Goal: Task Accomplishment & Management: Use online tool/utility

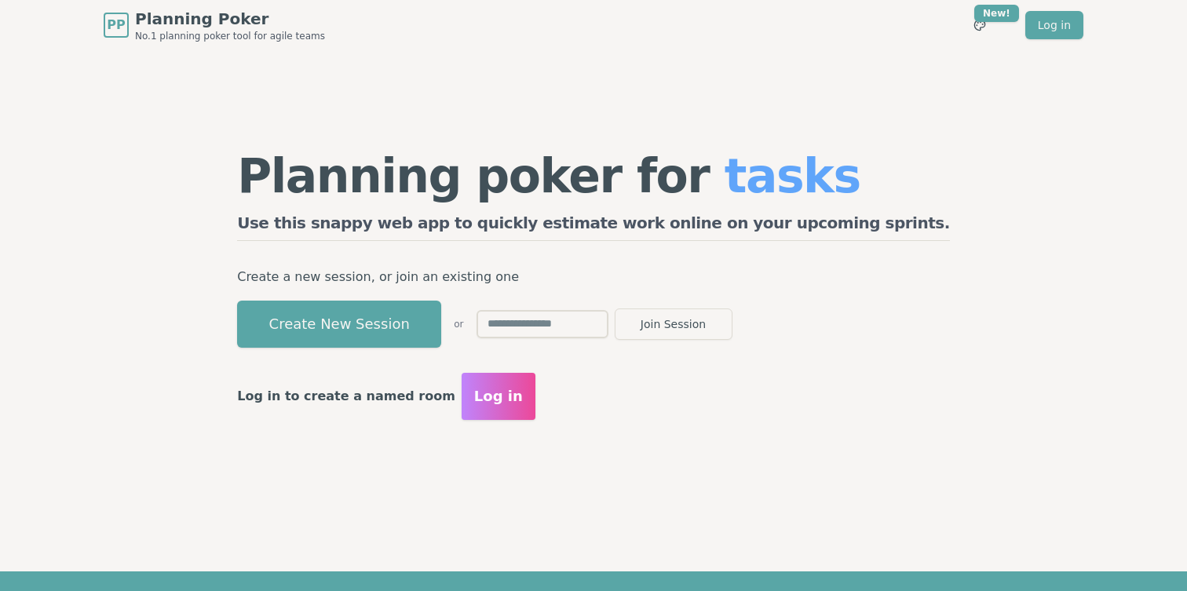
click at [583, 329] on input "text" at bounding box center [543, 324] width 132 height 28
click at [441, 324] on button "Create New Session" at bounding box center [339, 324] width 204 height 47
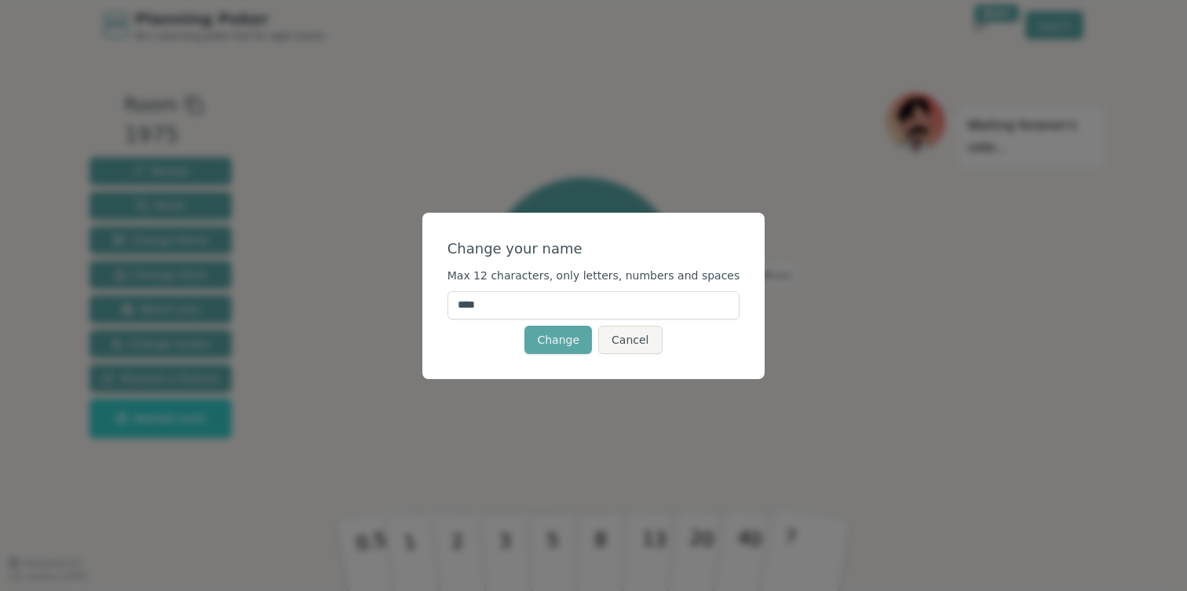
click at [550, 313] on input "****" at bounding box center [594, 305] width 293 height 28
type input "********"
click at [568, 339] on button "Change" at bounding box center [559, 340] width 68 height 28
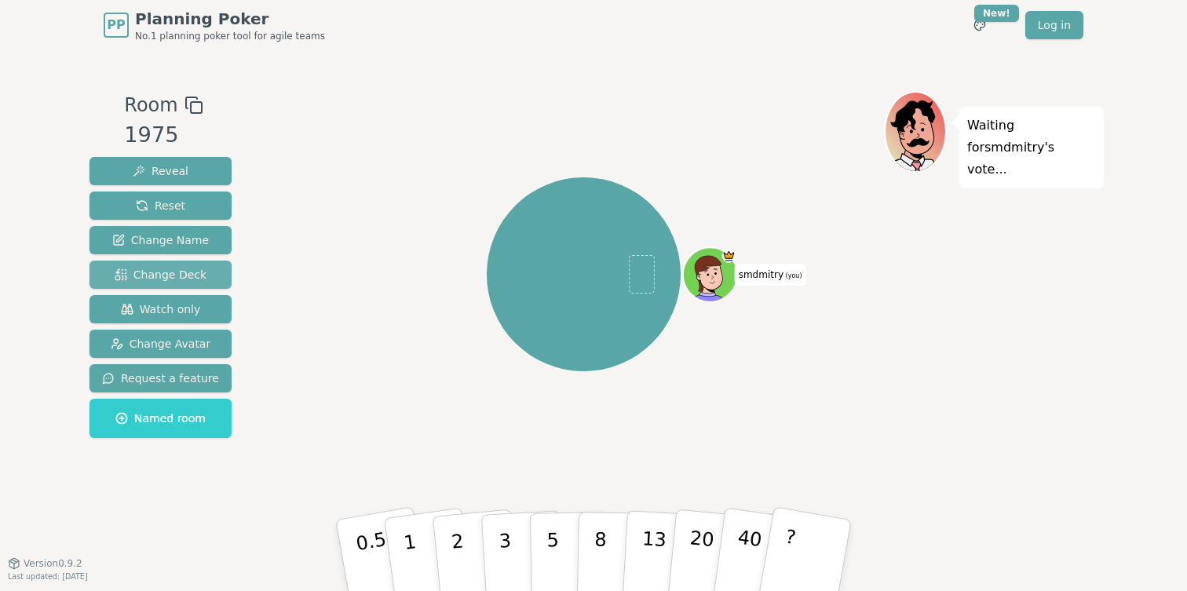
click at [178, 269] on span "Change Deck" at bounding box center [161, 275] width 92 height 16
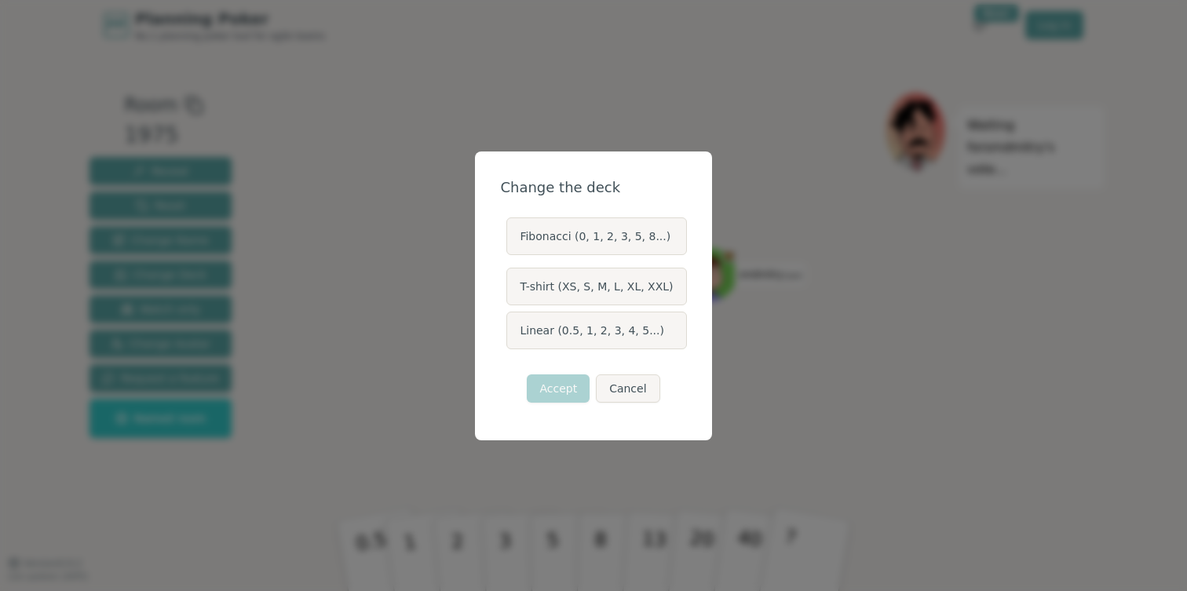
click at [562, 235] on label "Fibonacci (0, 1, 2, 3, 5, 8...)" at bounding box center [596, 236] width 180 height 38
click at [512, 235] on button "Fibonacci (0, 1, 2, 3, 5, 8...)" at bounding box center [505, 236] width 13 height 13
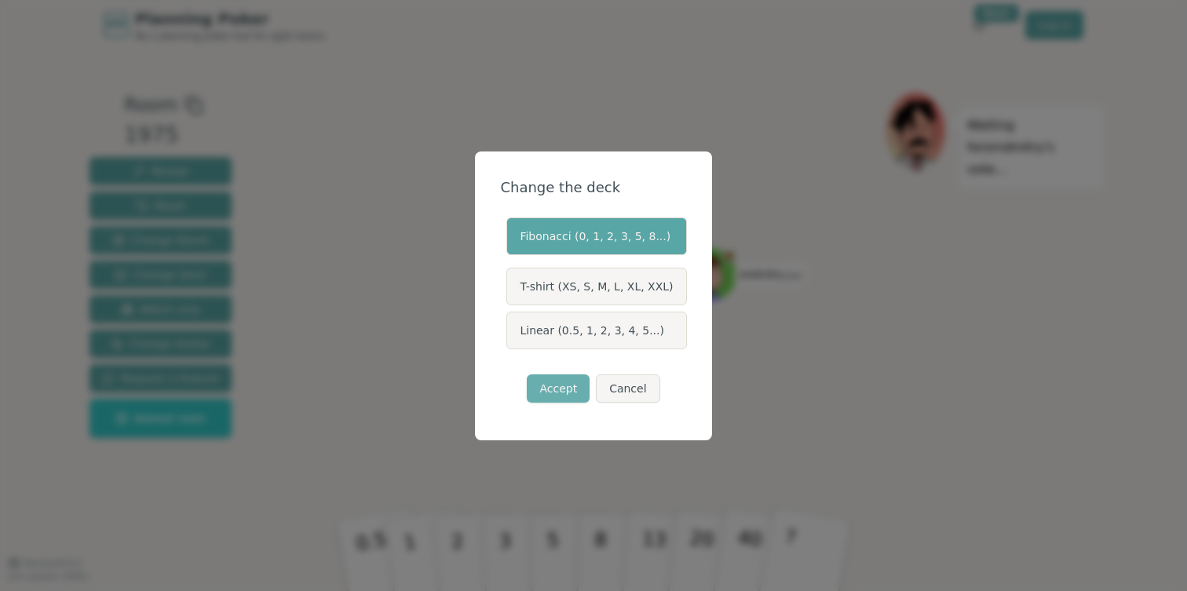
click at [564, 392] on button "Accept" at bounding box center [558, 389] width 63 height 28
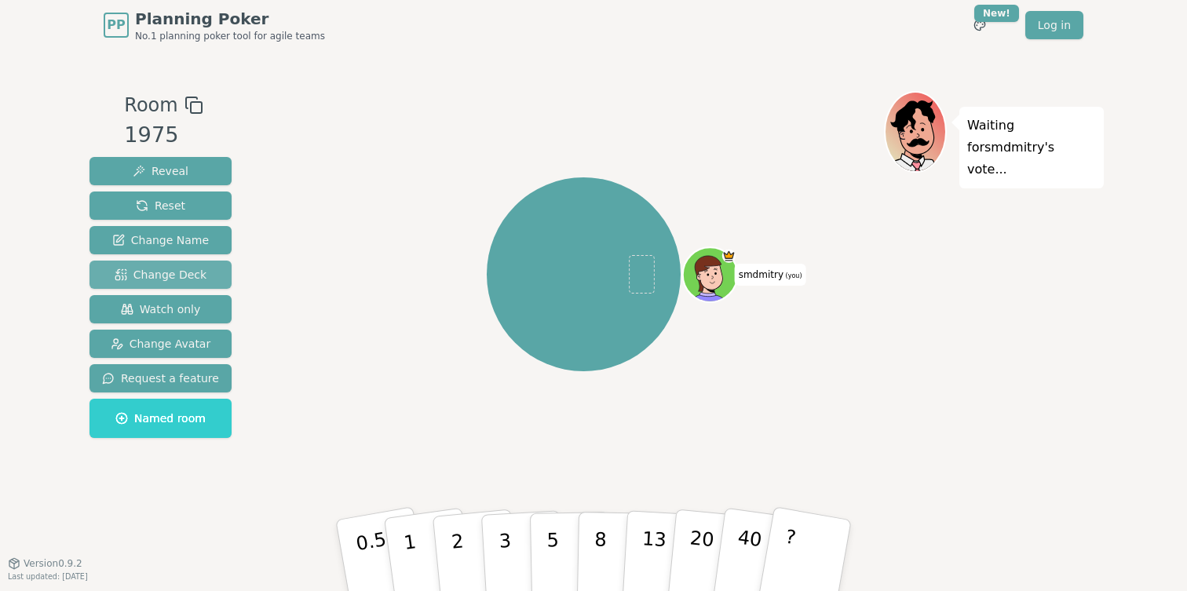
click at [185, 276] on span "Change Deck" at bounding box center [161, 275] width 92 height 16
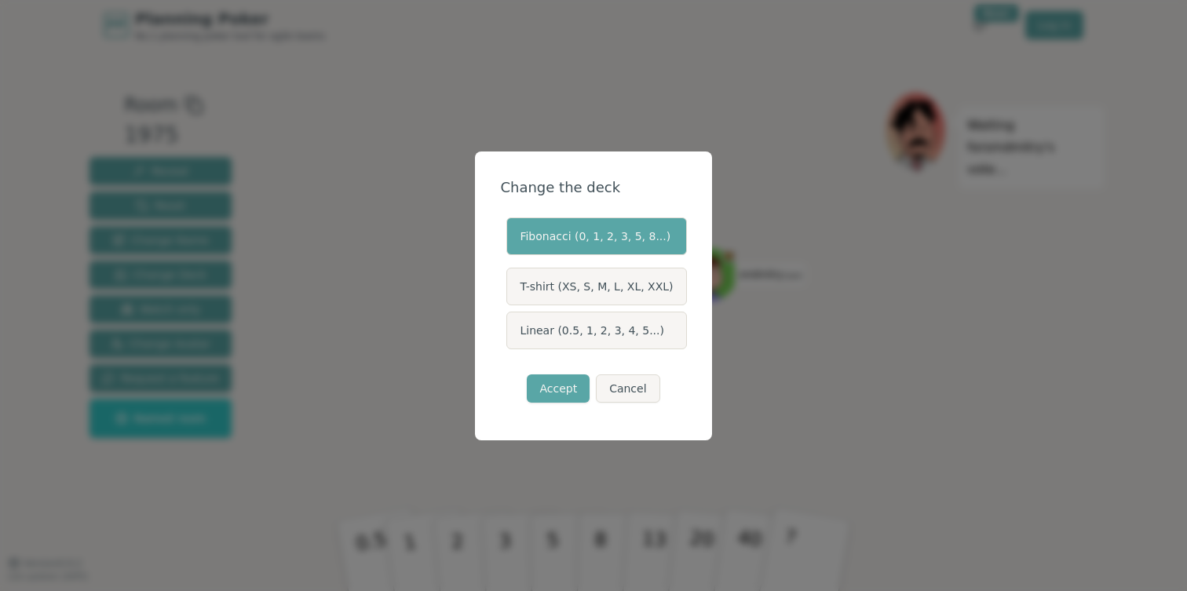
click at [583, 338] on label "Linear (0.5, 1, 2, 3, 4, 5...)" at bounding box center [596, 331] width 180 height 38
click at [512, 337] on button "Linear (0.5, 1, 2, 3, 4, 5...)" at bounding box center [505, 330] width 13 height 13
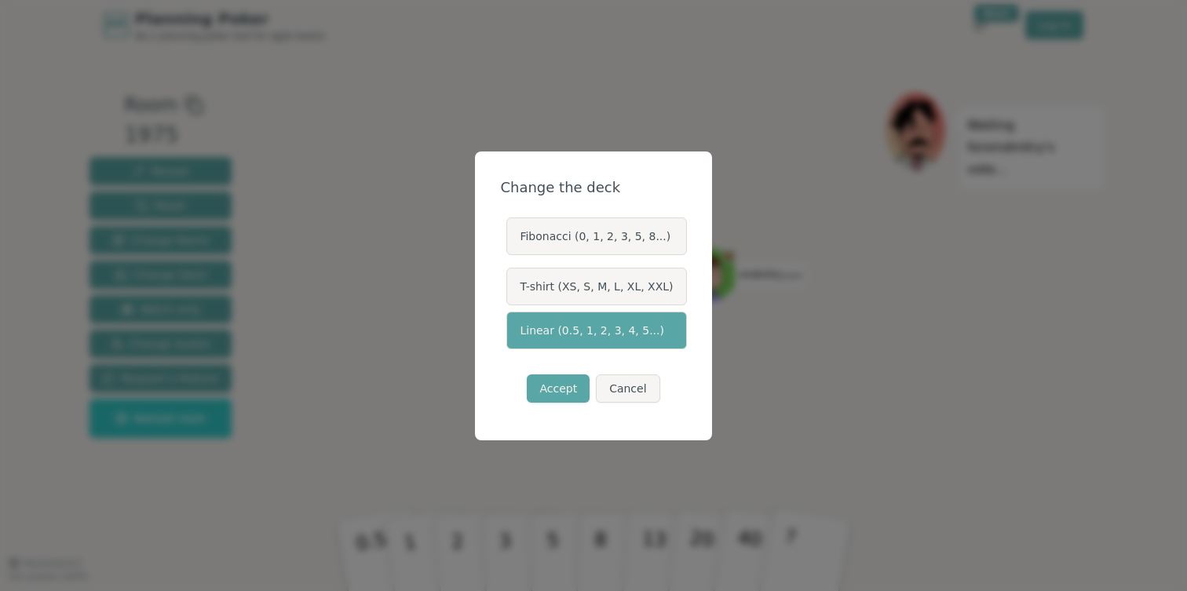
click at [591, 218] on label "Fibonacci (0, 1, 2, 3, 5, 8...)" at bounding box center [596, 236] width 180 height 38
click at [512, 230] on button "Fibonacci (0, 1, 2, 3, 5, 8...)" at bounding box center [505, 236] width 13 height 13
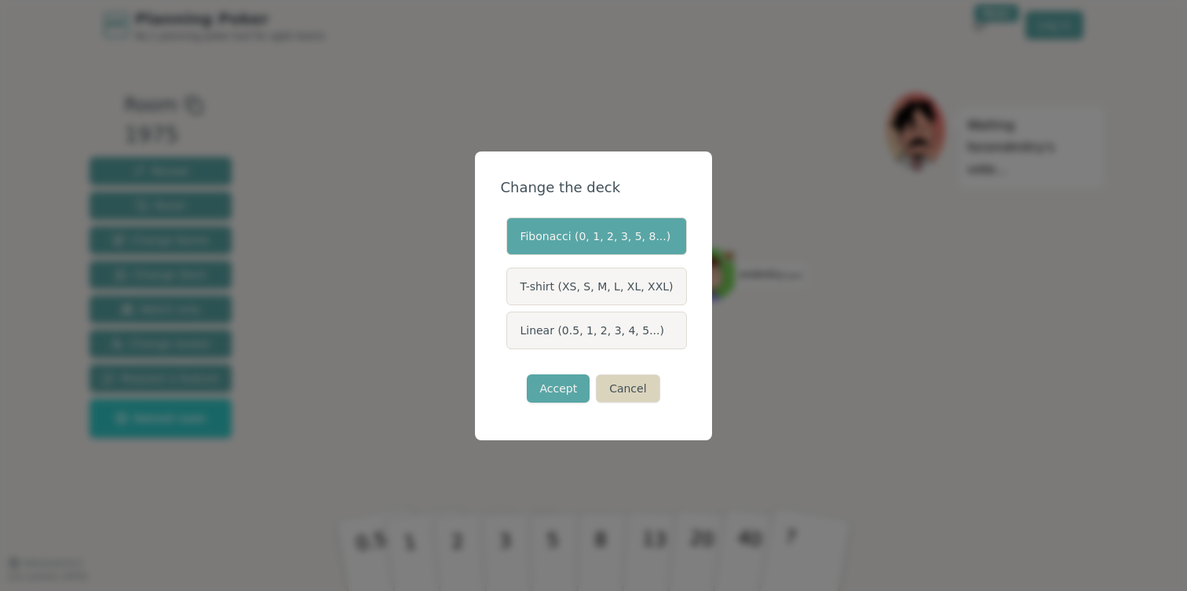
click at [614, 385] on button "Cancel" at bounding box center [628, 389] width 64 height 28
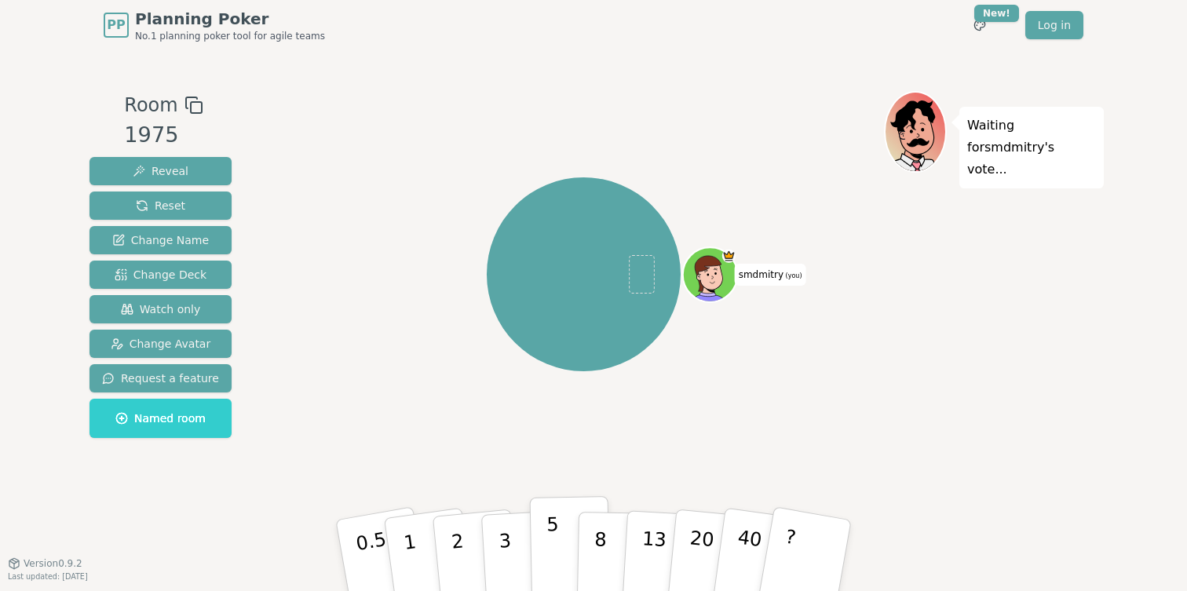
click at [560, 532] on button "5" at bounding box center [570, 555] width 81 height 119
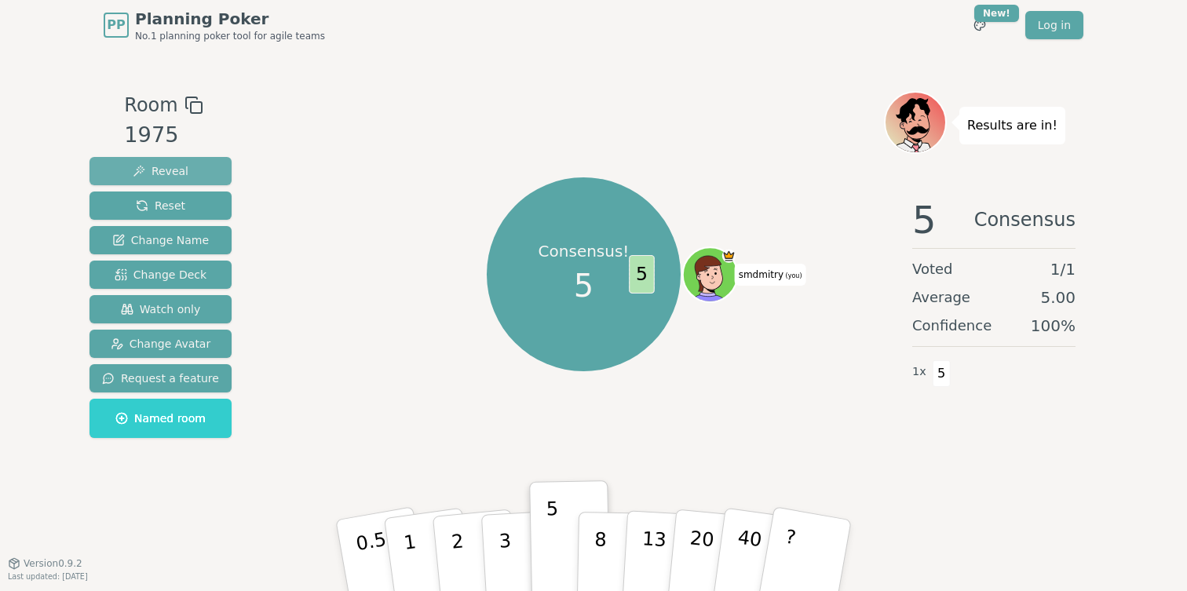
click at [170, 177] on span "Reveal" at bounding box center [161, 171] width 56 height 16
click at [196, 203] on button "Reset" at bounding box center [161, 206] width 142 height 28
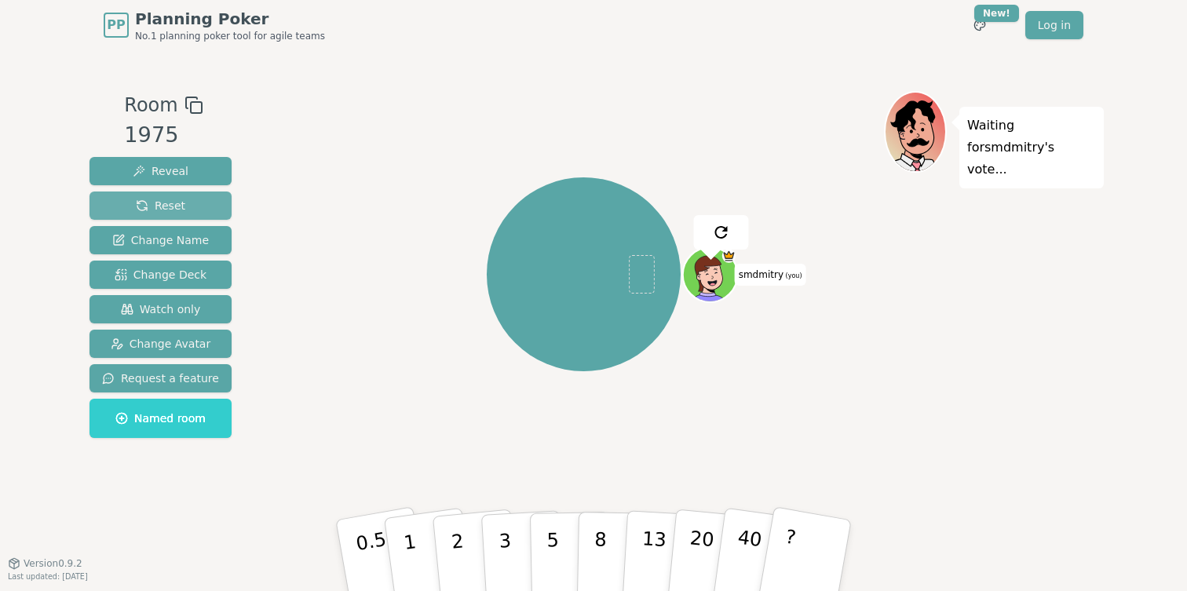
click at [196, 203] on button "Reset" at bounding box center [161, 206] width 142 height 28
click at [188, 246] on span "Change Name" at bounding box center [160, 240] width 97 height 16
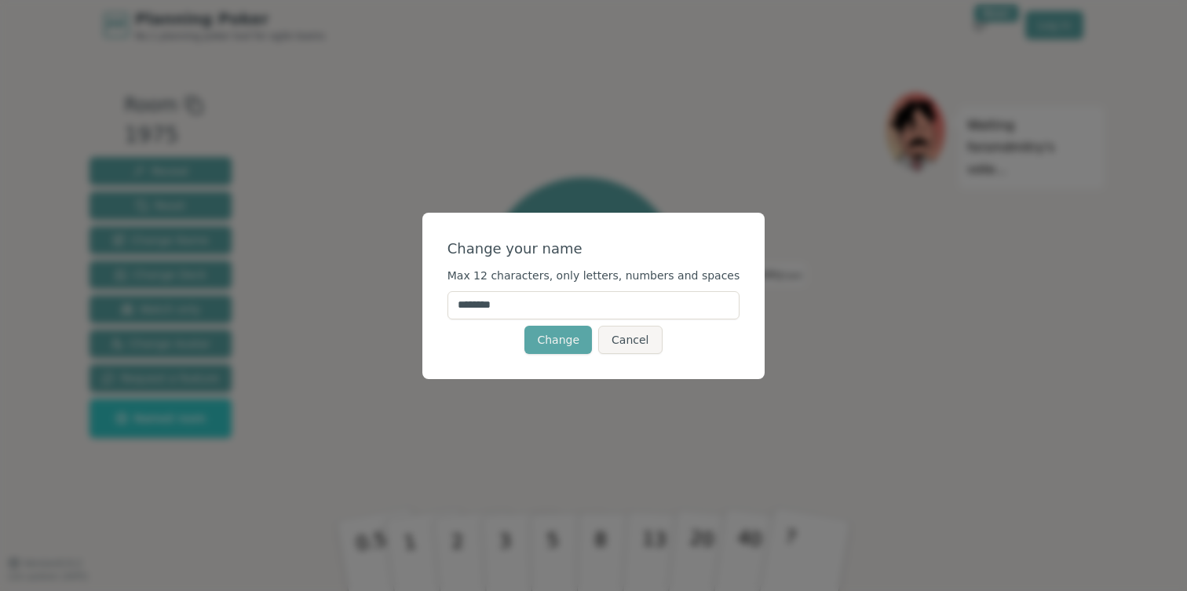
click at [569, 305] on input "********" at bounding box center [594, 305] width 293 height 28
type input "**********"
click button "Change" at bounding box center [559, 340] width 68 height 28
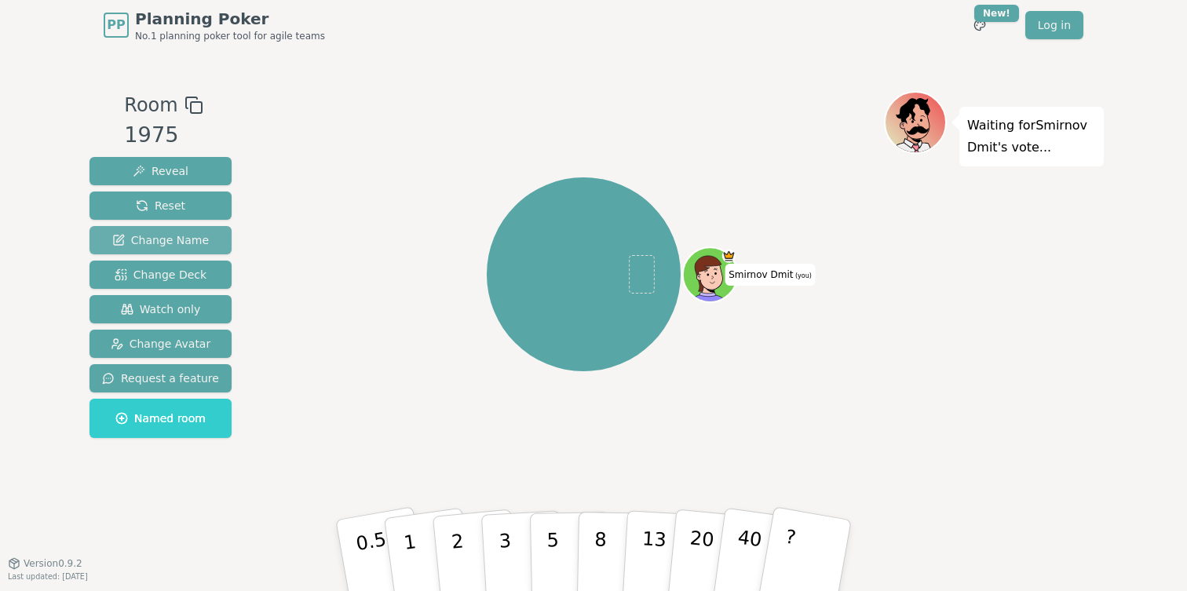
click at [170, 236] on span "Change Name" at bounding box center [160, 240] width 97 height 16
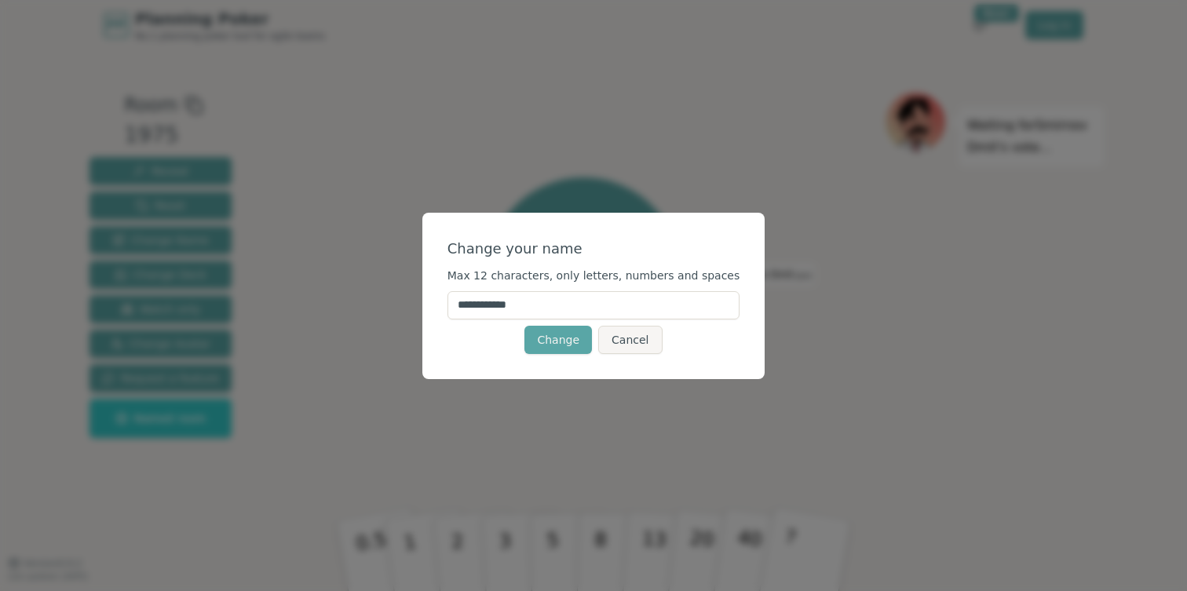
click at [546, 304] on input "**********" at bounding box center [594, 305] width 293 height 28
type input "*"
type input "******"
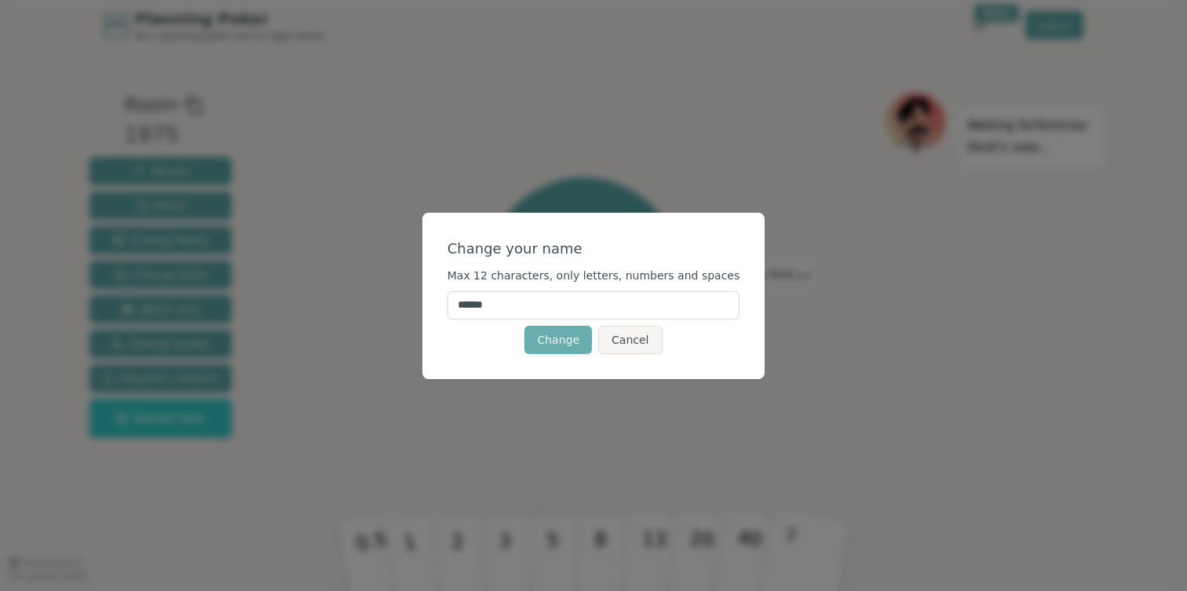
click at [566, 342] on button "Change" at bounding box center [559, 340] width 68 height 28
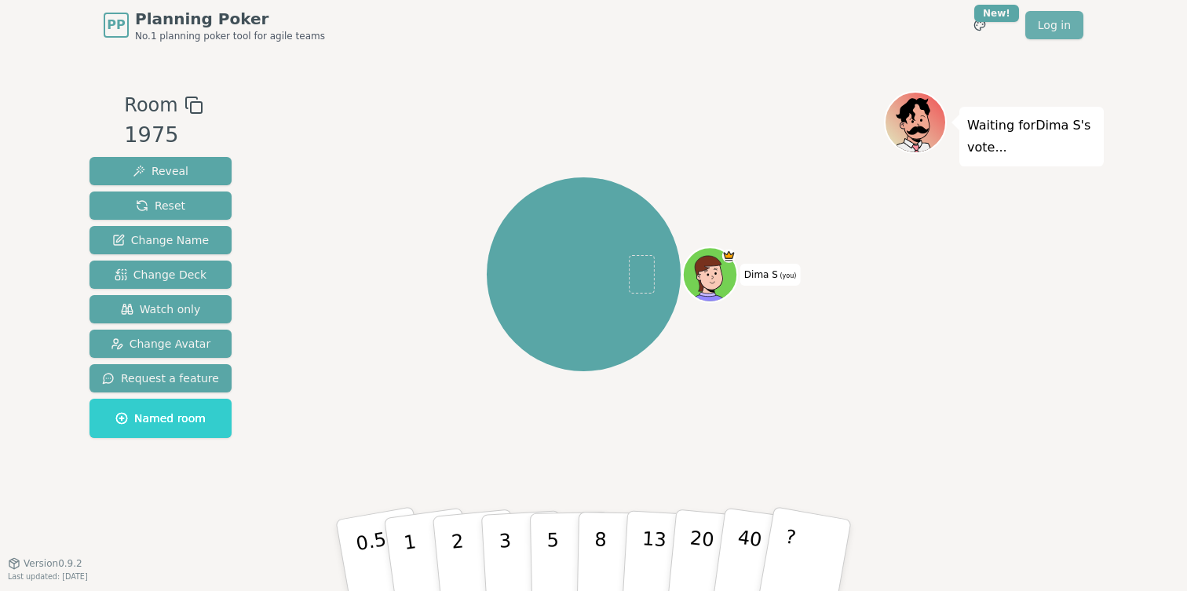
click at [1049, 31] on link "Log in" at bounding box center [1054, 25] width 58 height 28
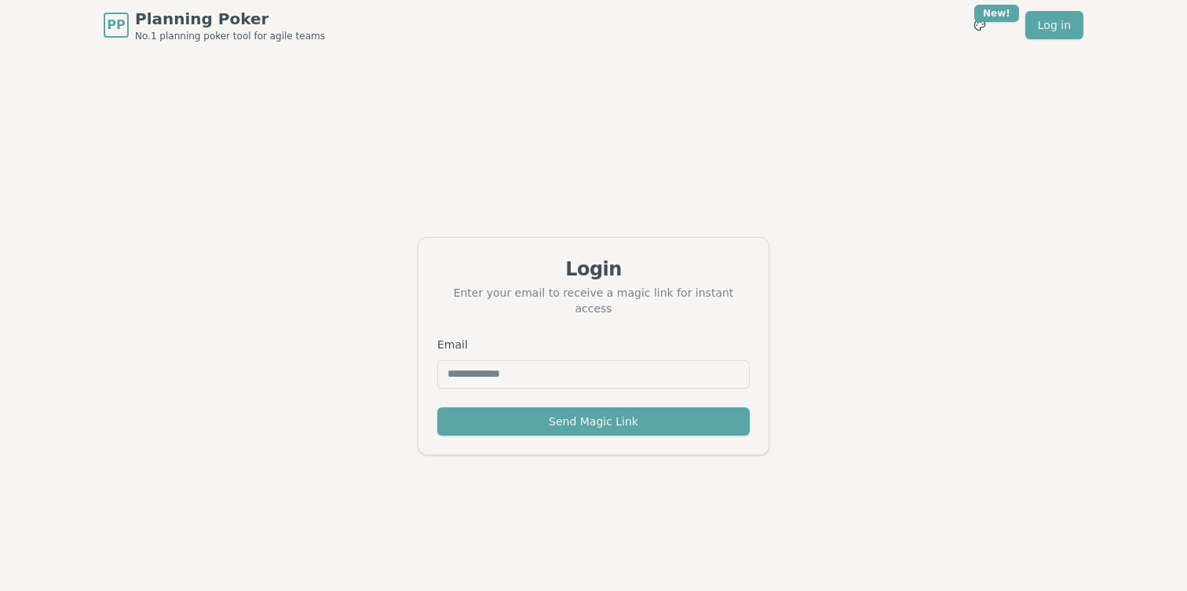
click at [579, 369] on input "Email" at bounding box center [593, 374] width 313 height 28
click at [579, 421] on button "Send Magic Link" at bounding box center [593, 422] width 313 height 28
click at [560, 362] on input "**********" at bounding box center [593, 374] width 313 height 28
type input "**********"
click at [704, 412] on button "Send Magic Link" at bounding box center [593, 422] width 313 height 28
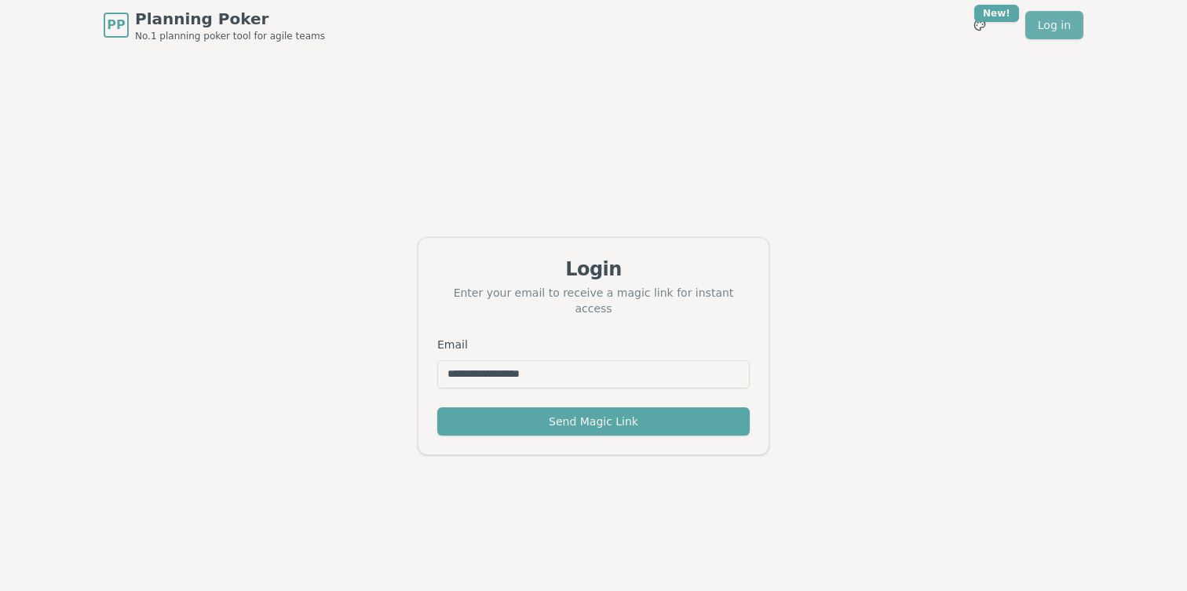
click at [1051, 32] on link "Log in" at bounding box center [1054, 25] width 58 height 28
click at [199, 20] on span "Planning Poker" at bounding box center [230, 19] width 190 height 22
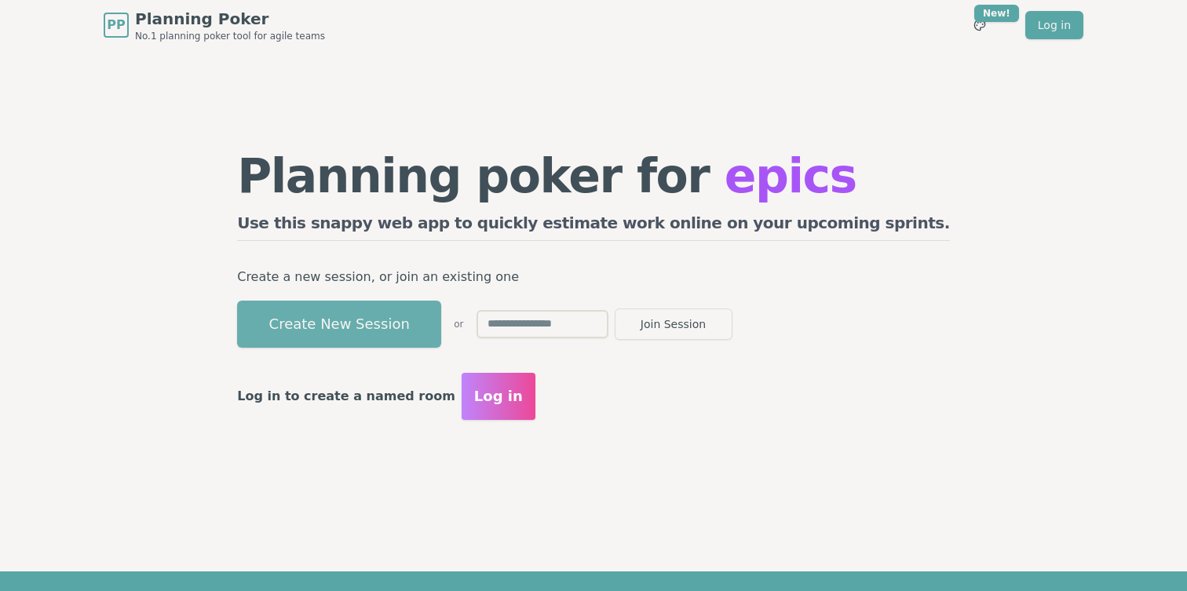
click at [441, 331] on button "Create New Session" at bounding box center [339, 324] width 204 height 47
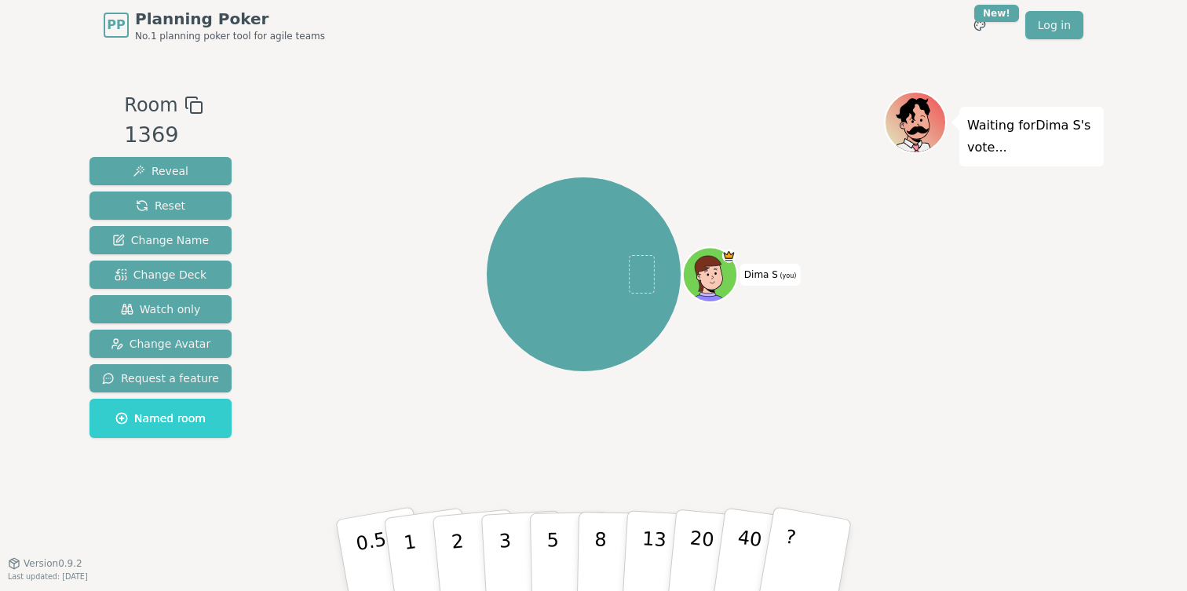
click at [193, 289] on div "Reveal Reset Change Name Change Deck Watch only Change Avatar Request a feature…" at bounding box center [161, 297] width 142 height 281
click at [193, 277] on span "Change Deck" at bounding box center [161, 275] width 92 height 16
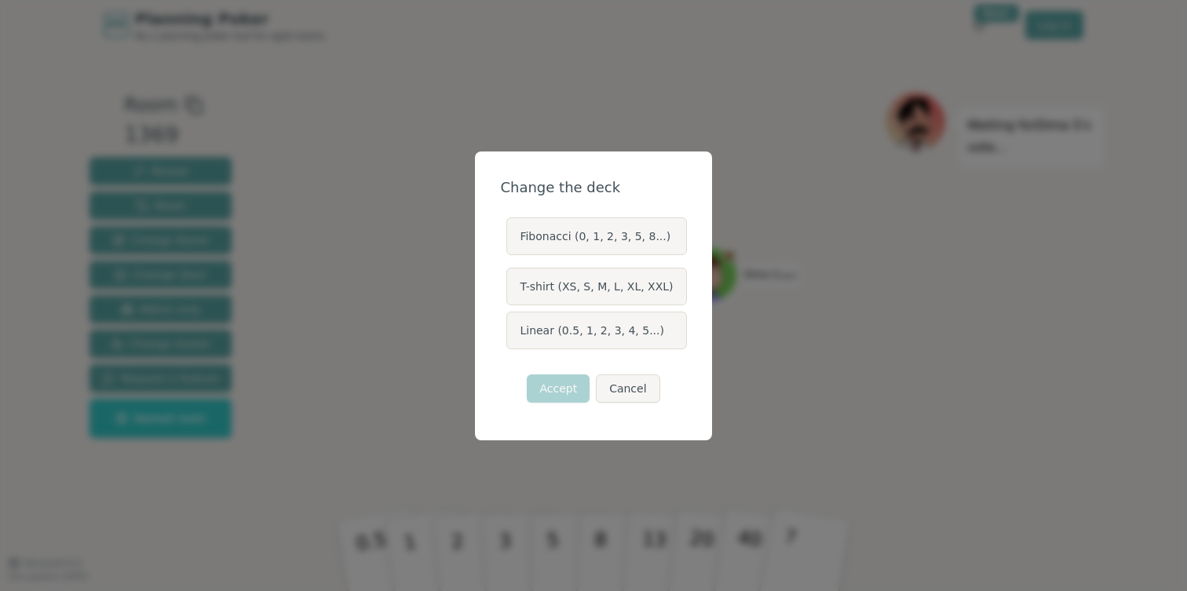
click at [631, 240] on label "Fibonacci (0, 1, 2, 3, 5, 8...)" at bounding box center [596, 236] width 180 height 38
click at [512, 240] on button "Fibonacci (0, 1, 2, 3, 5, 8...)" at bounding box center [505, 236] width 13 height 13
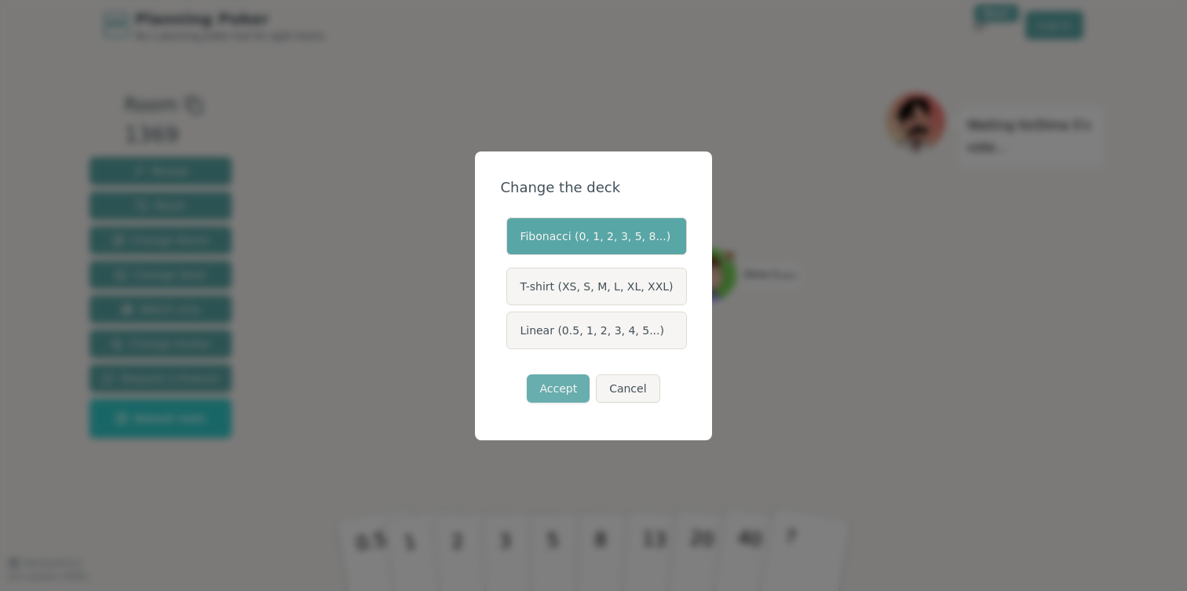
click at [563, 377] on button "Accept" at bounding box center [558, 389] width 63 height 28
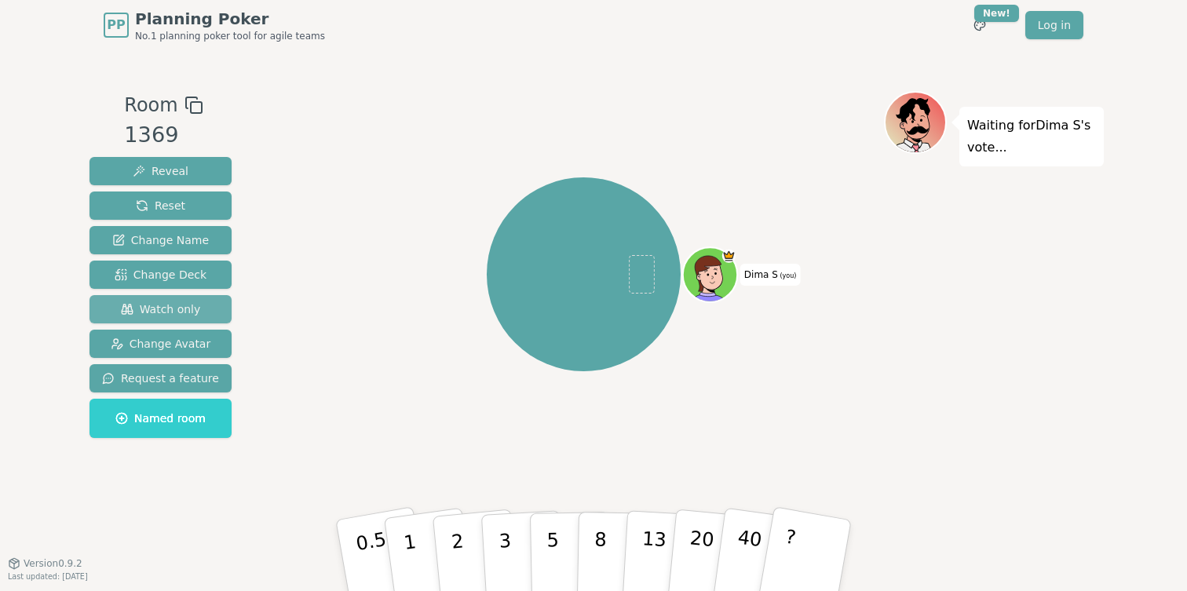
click at [191, 307] on span "Watch only" at bounding box center [161, 310] width 80 height 16
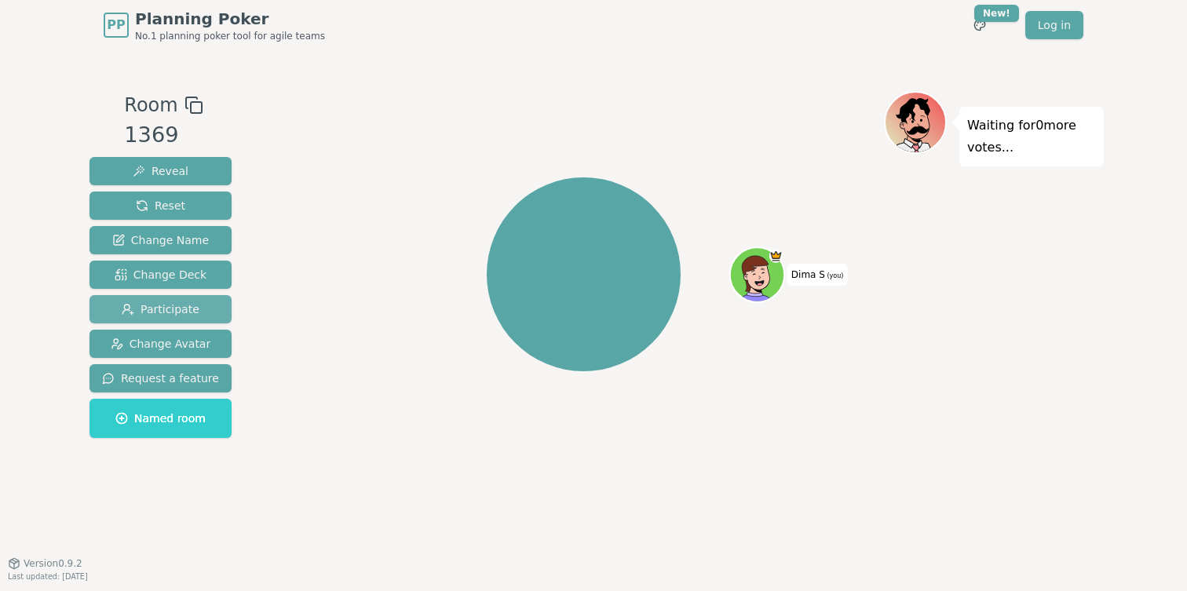
click at [192, 309] on span "Participate" at bounding box center [161, 310] width 78 height 16
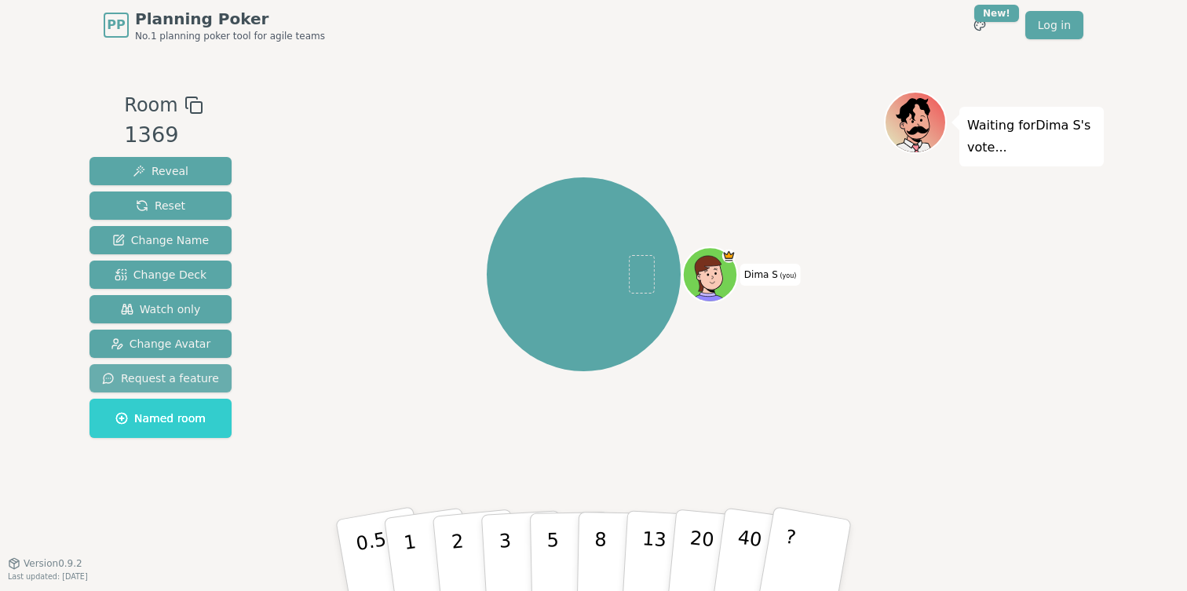
click at [186, 369] on button "Request a feature" at bounding box center [161, 378] width 142 height 28
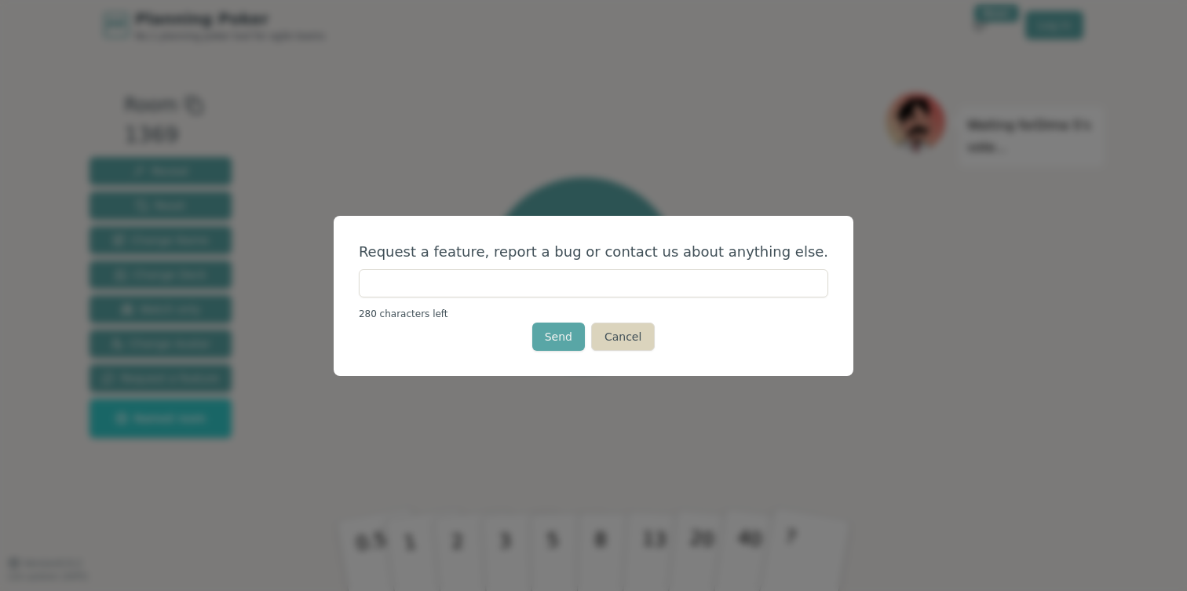
click at [607, 330] on button "Cancel" at bounding box center [623, 337] width 64 height 28
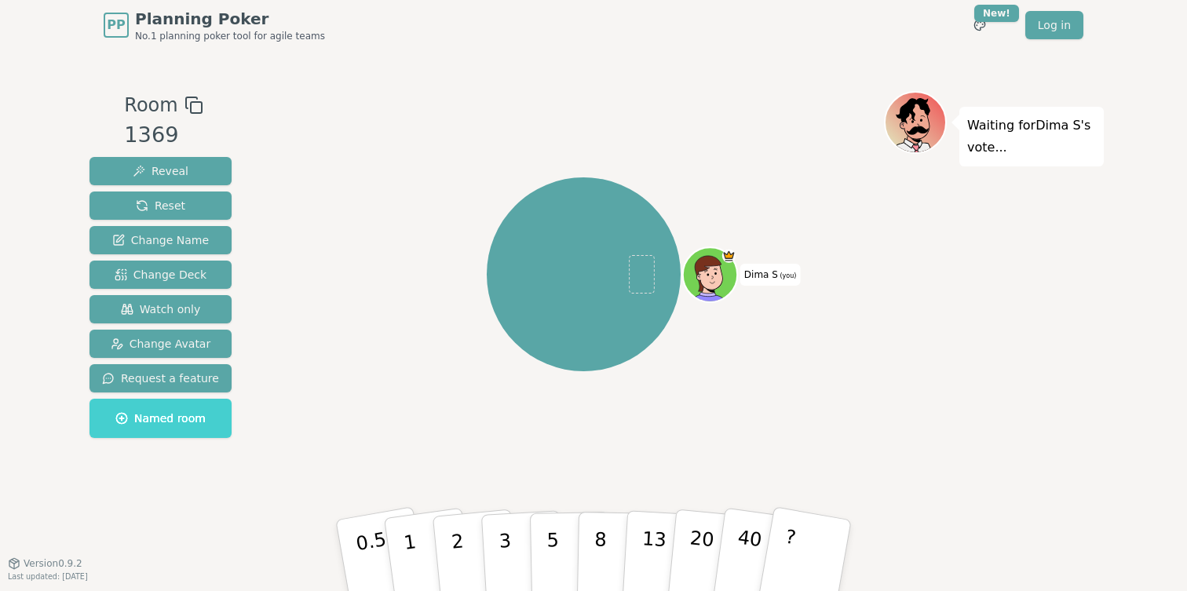
click at [210, 419] on button "Named room" at bounding box center [161, 418] width 142 height 39
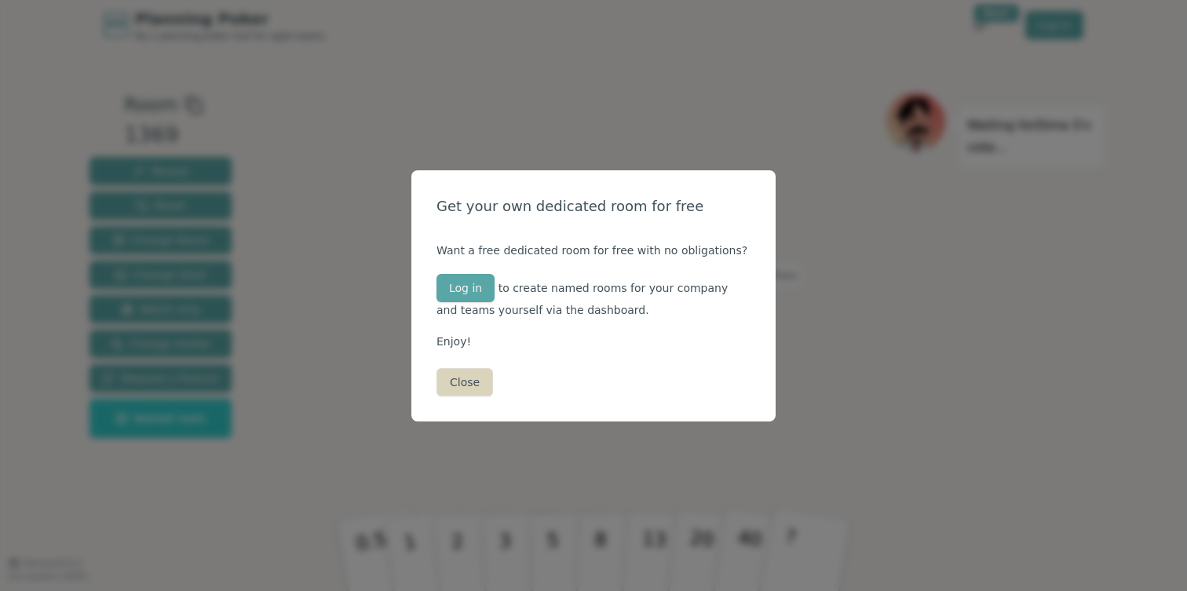
click at [474, 383] on button "Close" at bounding box center [465, 382] width 57 height 28
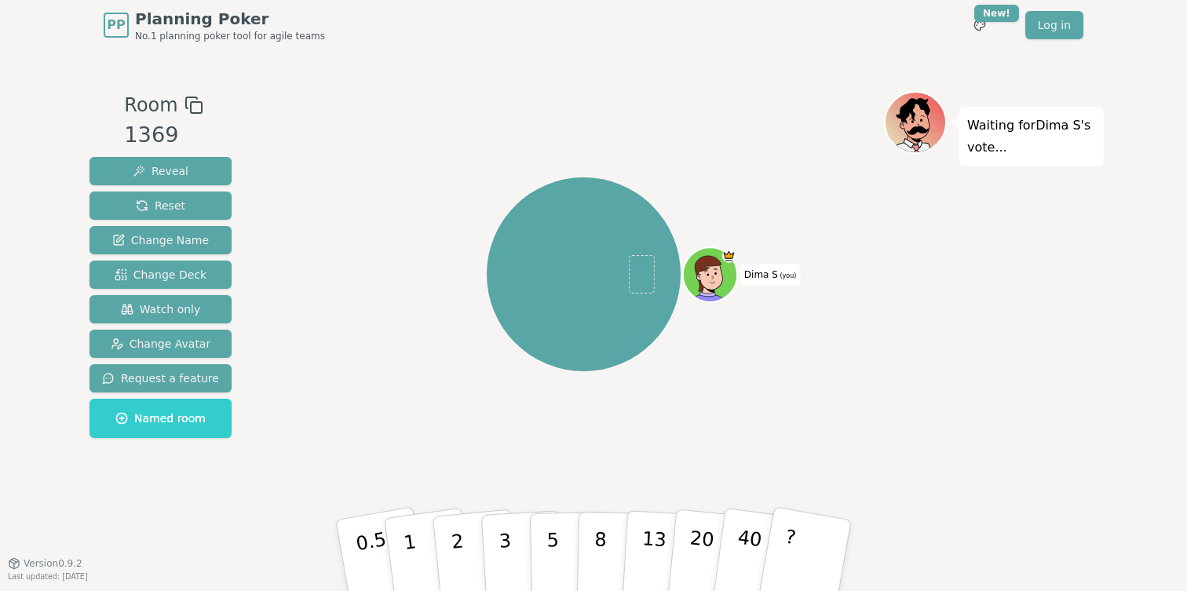
click at [191, 103] on rect at bounding box center [196, 107] width 11 height 11
click at [988, 18] on html "PP Planning Poker No.1 planning poker tool for agile teams Toggle theme New! Lo…" at bounding box center [593, 295] width 1187 height 591
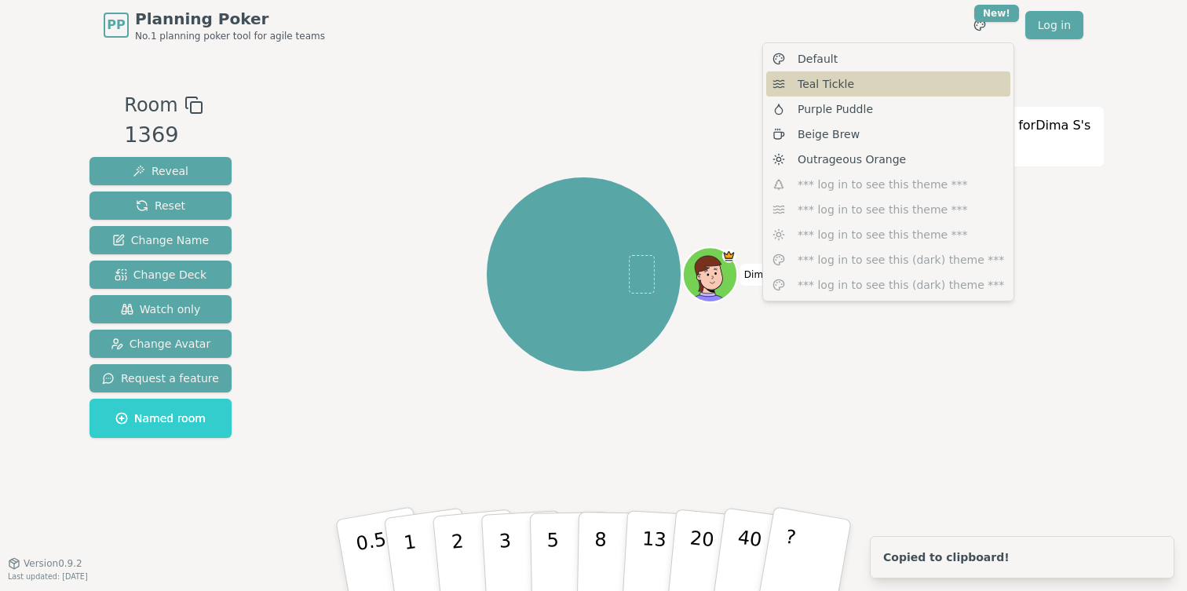
click at [860, 79] on div "Teal Tickle" at bounding box center [888, 83] width 244 height 25
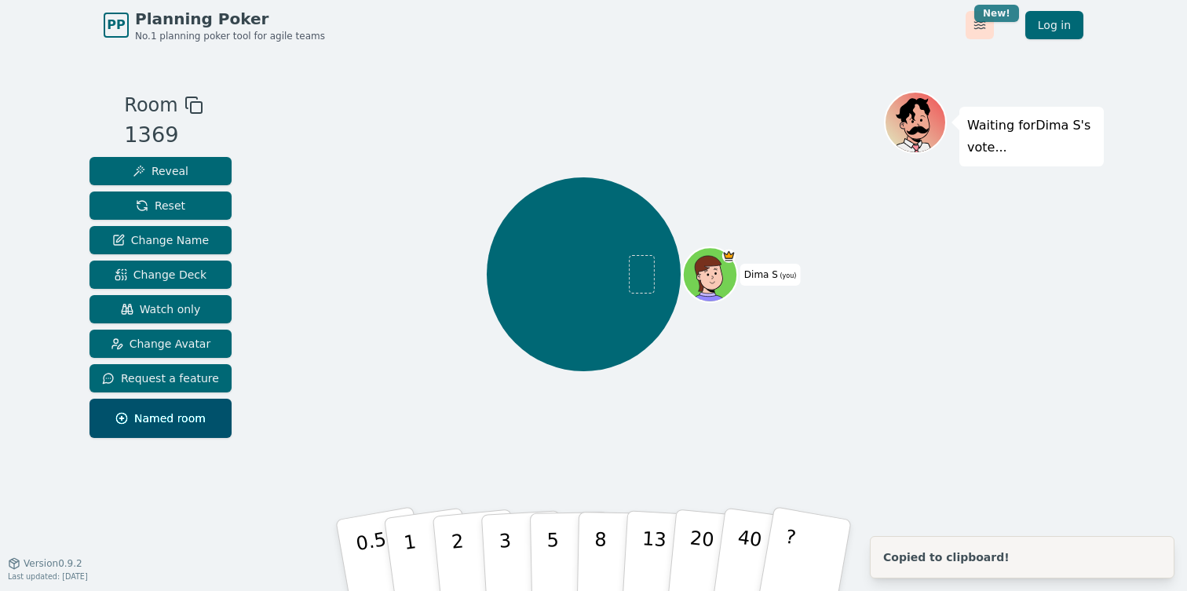
click at [990, 21] on html "PP Planning Poker No.1 planning poker tool for agile teams Toggle theme New! Lo…" at bounding box center [593, 295] width 1187 height 591
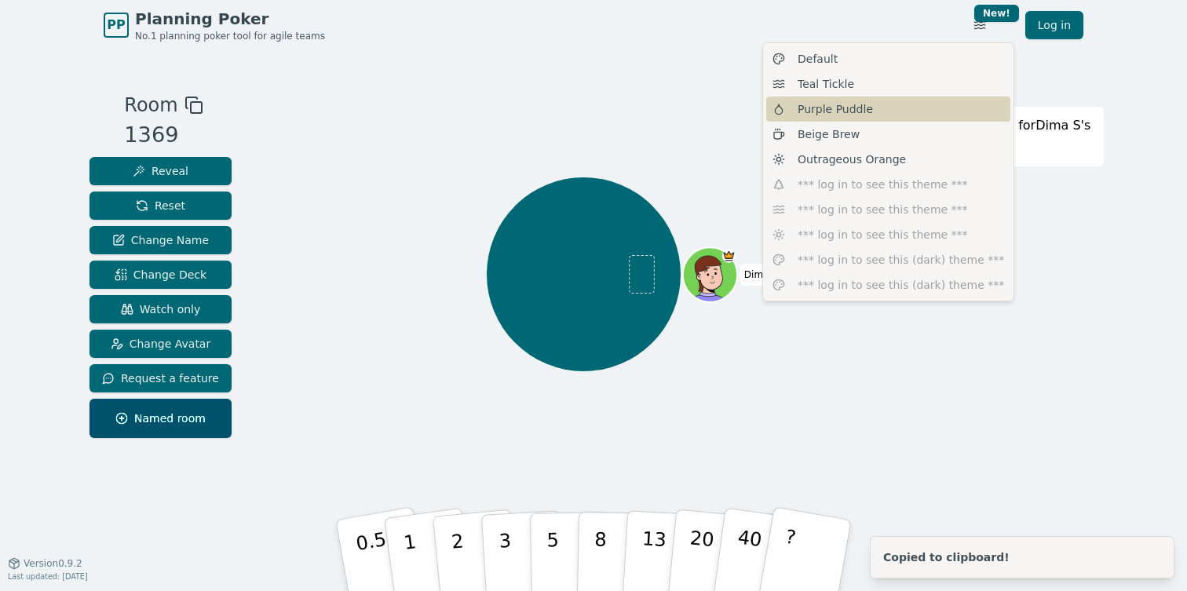
click at [916, 112] on div "Purple Puddle" at bounding box center [888, 109] width 244 height 25
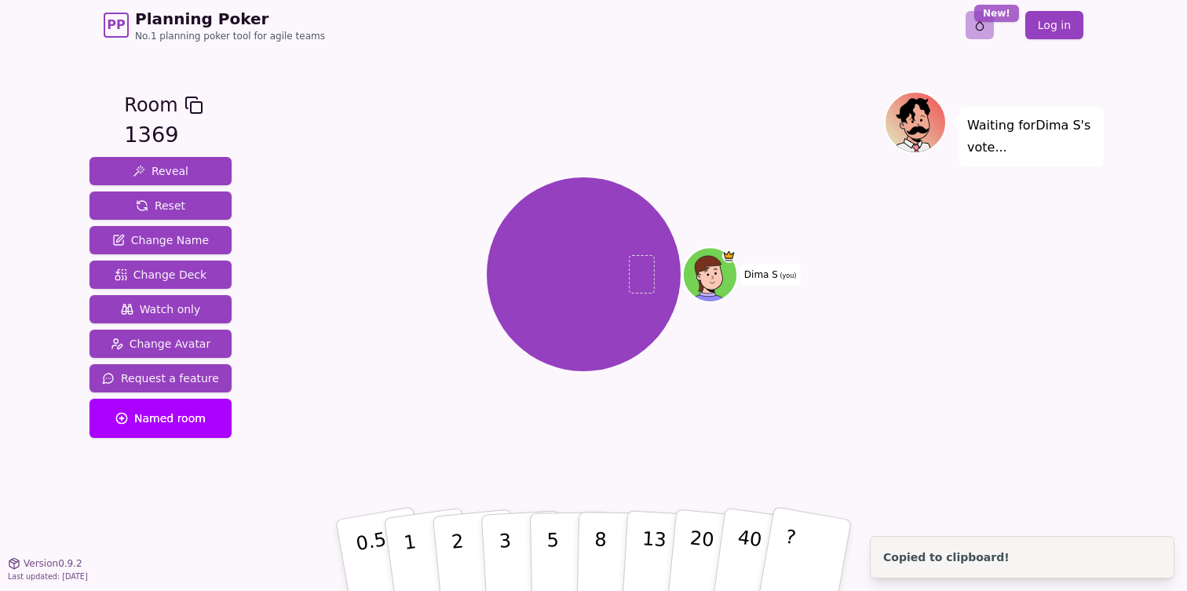
click at [981, 18] on html "PP Planning Poker No.1 planning poker tool for agile teams Toggle theme New! Lo…" at bounding box center [593, 295] width 1187 height 591
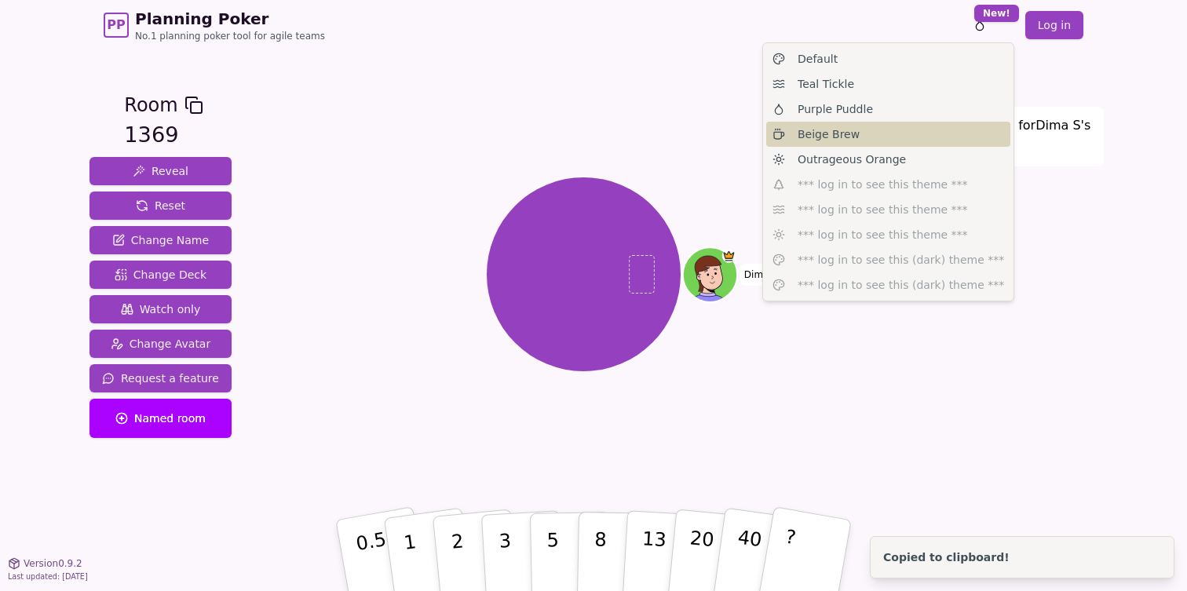
click at [909, 126] on div "Beige Brew" at bounding box center [888, 134] width 244 height 25
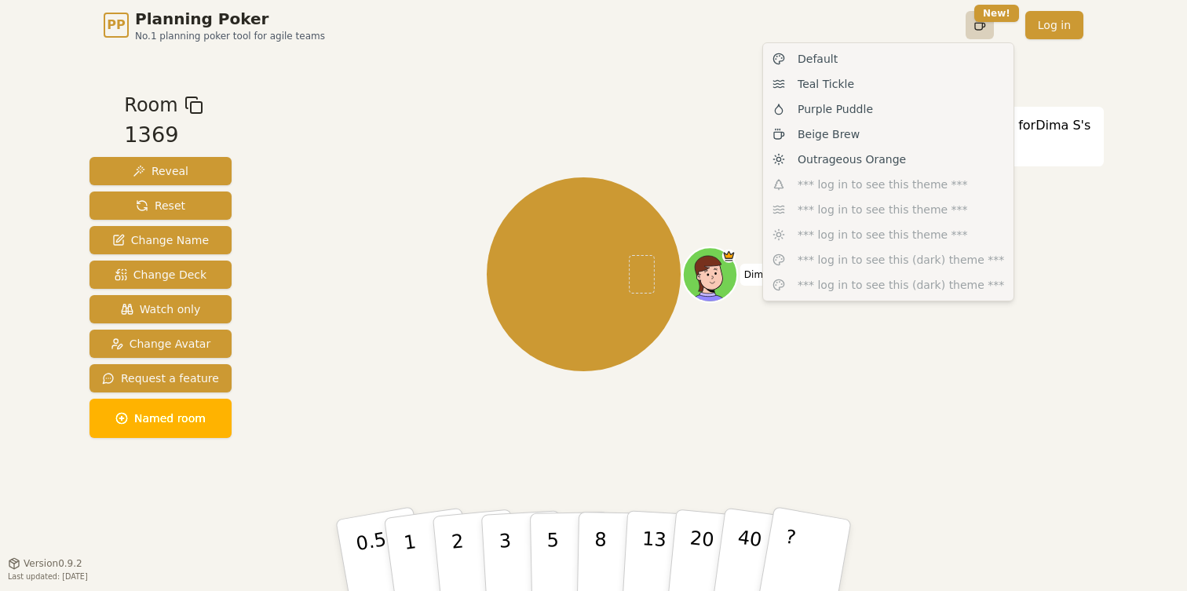
click at [975, 16] on html "PP Planning Poker No.1 planning poker tool for agile teams Toggle theme New! Lo…" at bounding box center [593, 295] width 1187 height 591
click at [879, 170] on div "Outrageous Orange" at bounding box center [888, 159] width 244 height 25
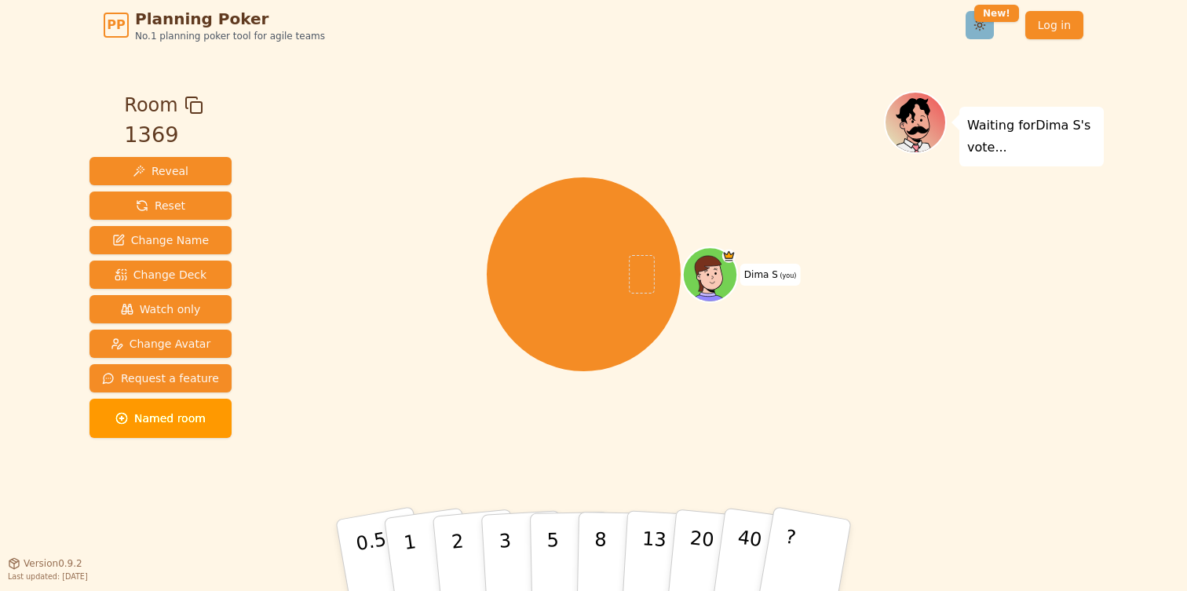
click at [973, 12] on html "PP Planning Poker No.1 planning poker tool for agile teams Toggle theme New! Lo…" at bounding box center [593, 295] width 1187 height 591
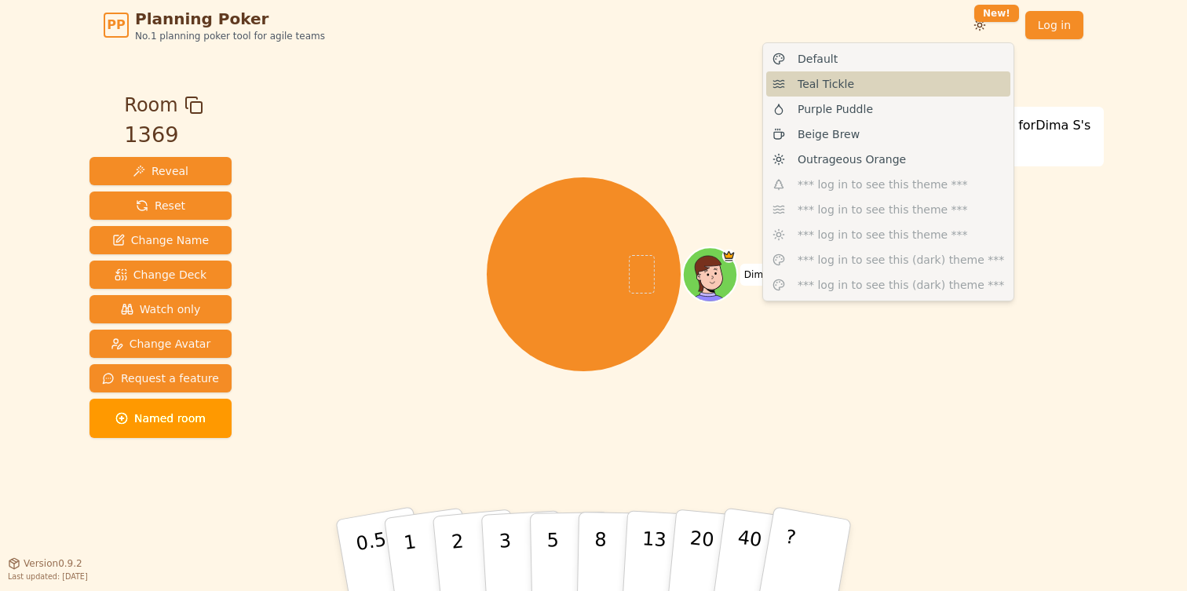
click at [912, 91] on div "Teal Tickle" at bounding box center [888, 83] width 244 height 25
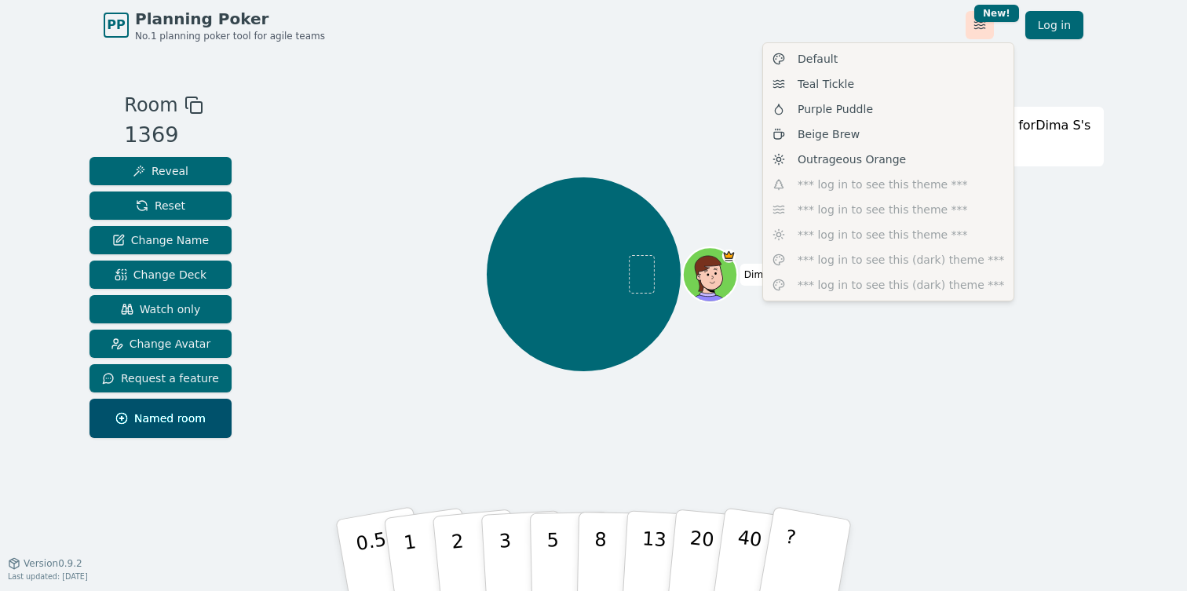
click at [977, 14] on html "PP Planning Poker No.1 planning poker tool for agile teams Toggle theme New! Lo…" at bounding box center [593, 295] width 1187 height 591
click at [916, 49] on div "Default" at bounding box center [888, 58] width 244 height 25
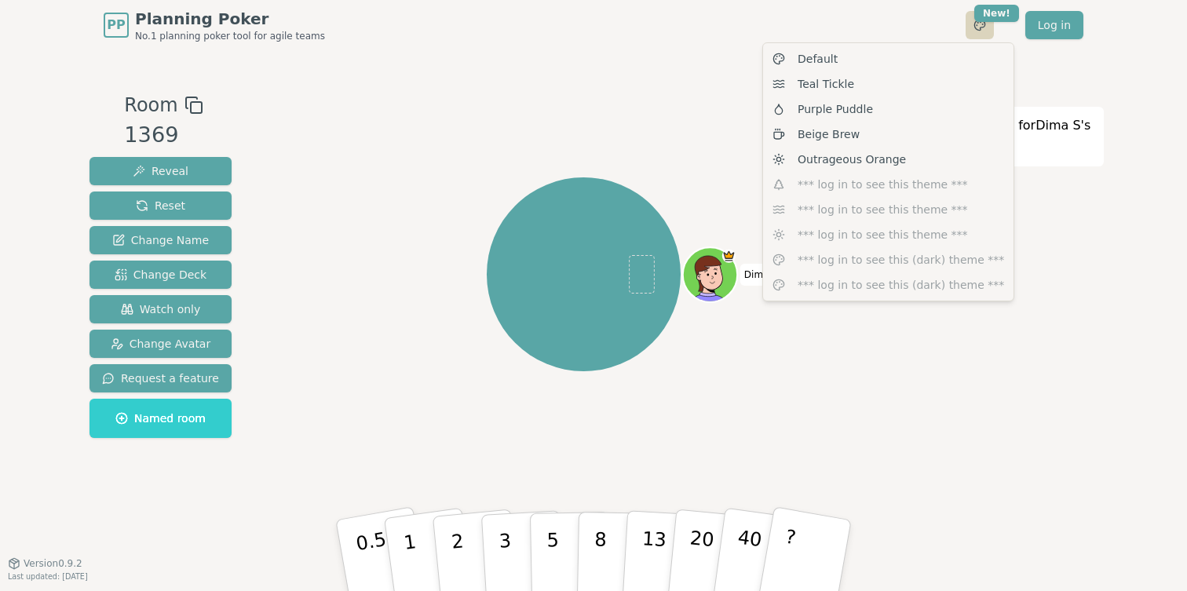
click at [968, 24] on html "PP Planning Poker No.1 planning poker tool for agile teams Toggle theme New! Lo…" at bounding box center [593, 295] width 1187 height 591
click at [899, 83] on div "Teal Tickle" at bounding box center [888, 83] width 244 height 25
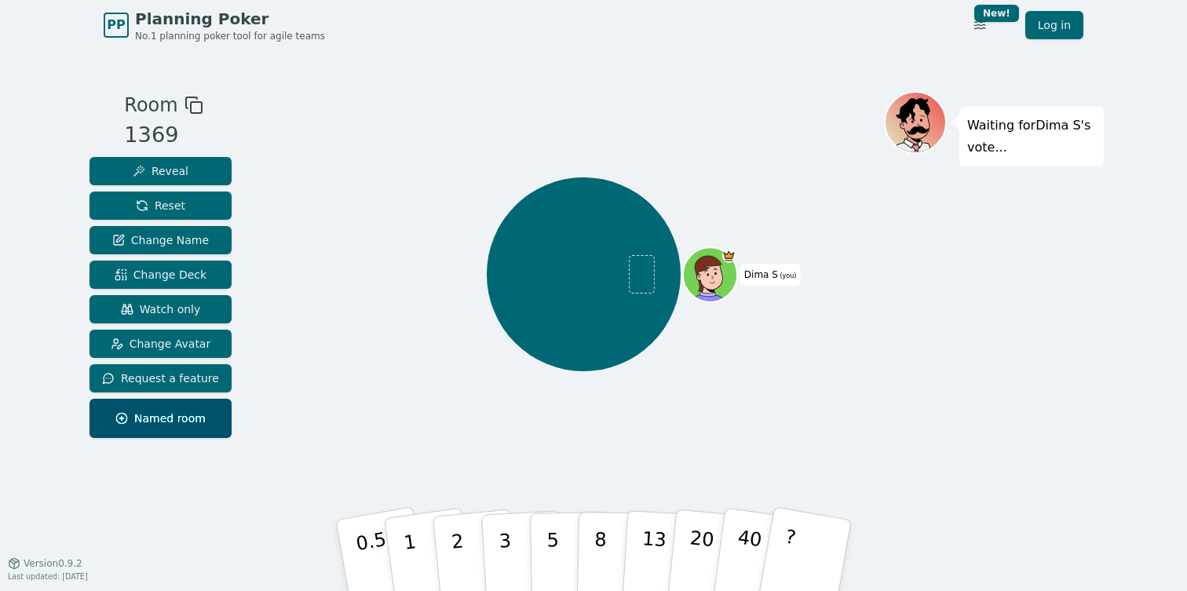
click at [733, 65] on div "Room 1369 Reveal Reset Change Name Change Deck Watch only Change Avatar Request…" at bounding box center [593, 306] width 1021 height 513
